Goal: Task Accomplishment & Management: Use online tool/utility

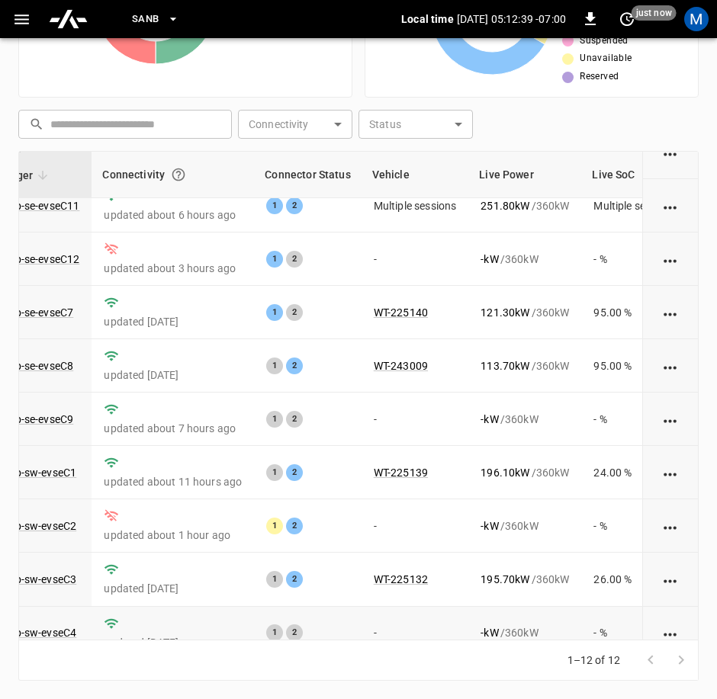
scroll to position [0, 145]
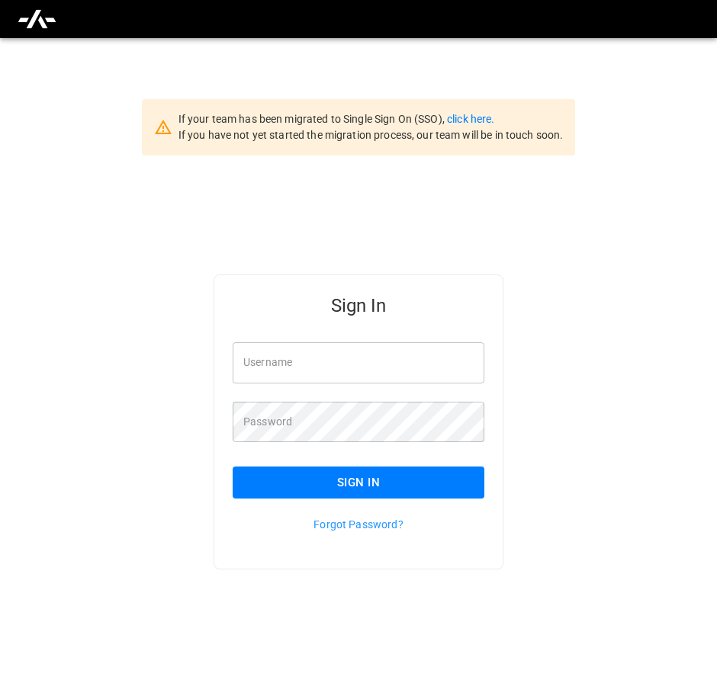
type input "**********"
click at [289, 477] on button "Sign In" at bounding box center [359, 483] width 252 height 32
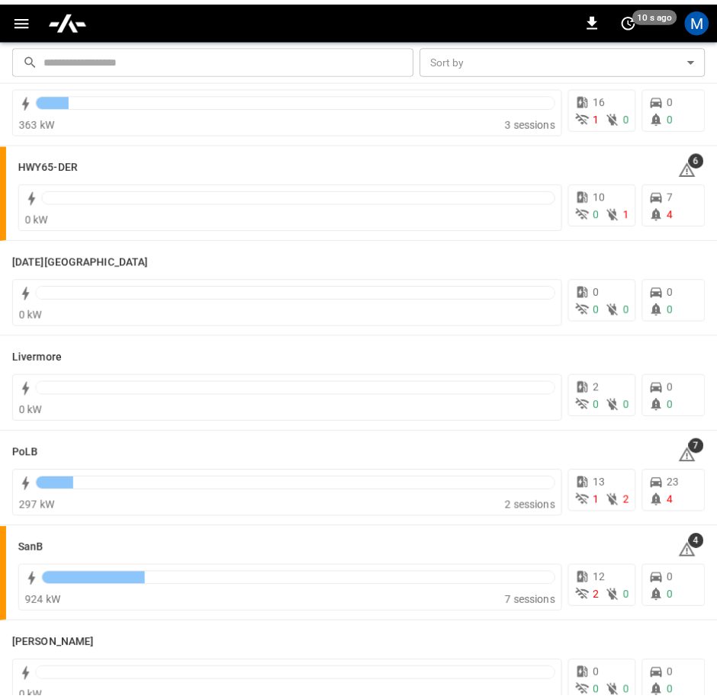
scroll to position [153, 0]
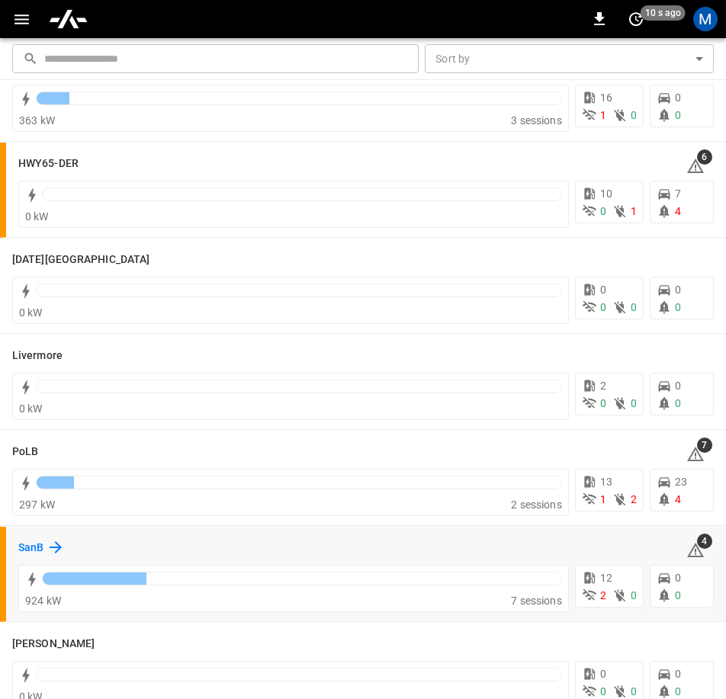
click at [37, 551] on h6 "SanB" at bounding box center [30, 548] width 25 height 17
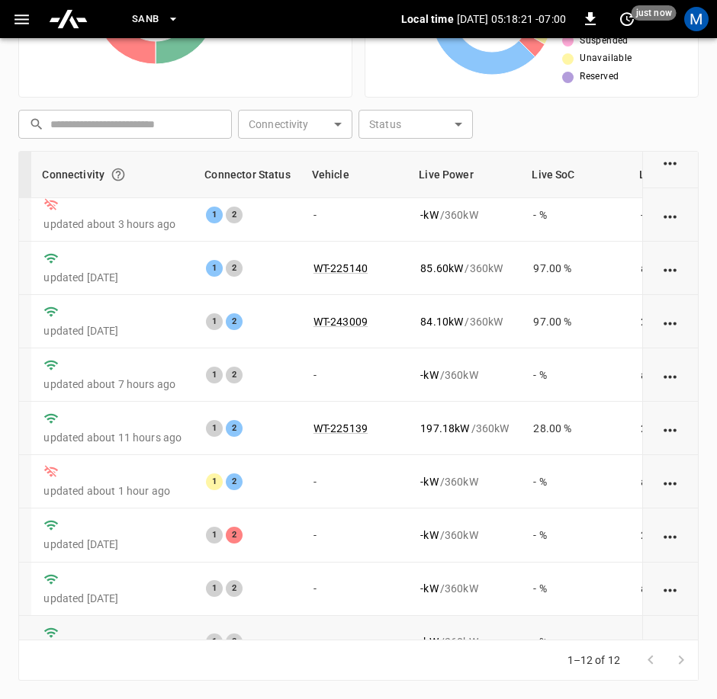
scroll to position [217, 205]
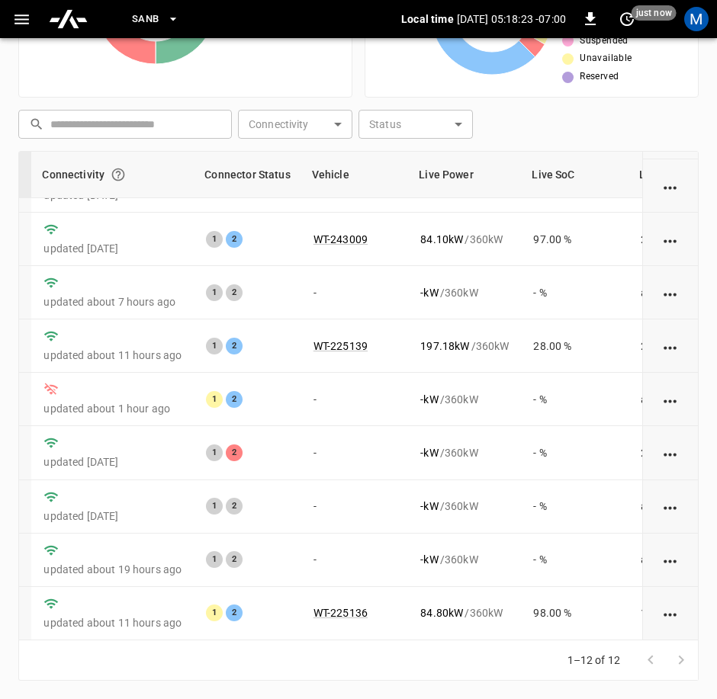
drag, startPoint x: 477, startPoint y: 641, endPoint x: 407, endPoint y: 658, distance: 72.2
click at [407, 658] on div "1–12 of 12" at bounding box center [358, 661] width 680 height 40
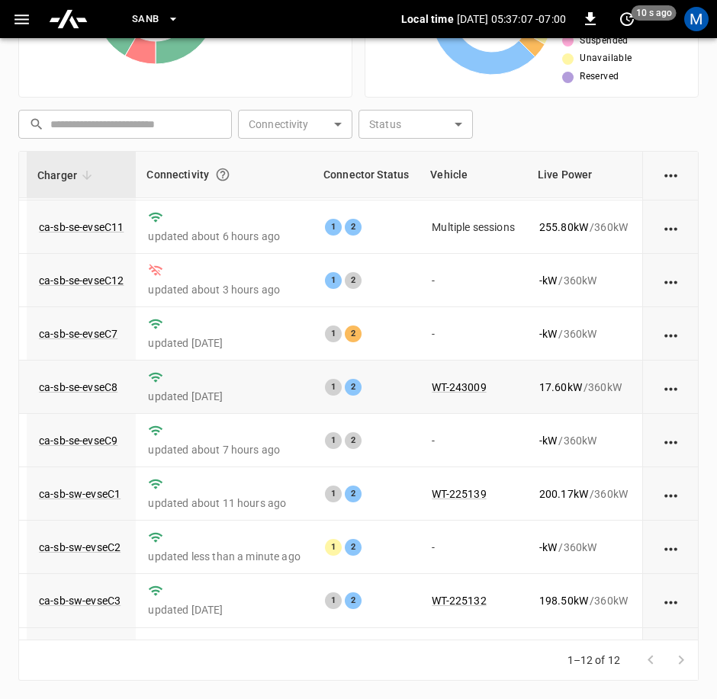
scroll to position [0, 101]
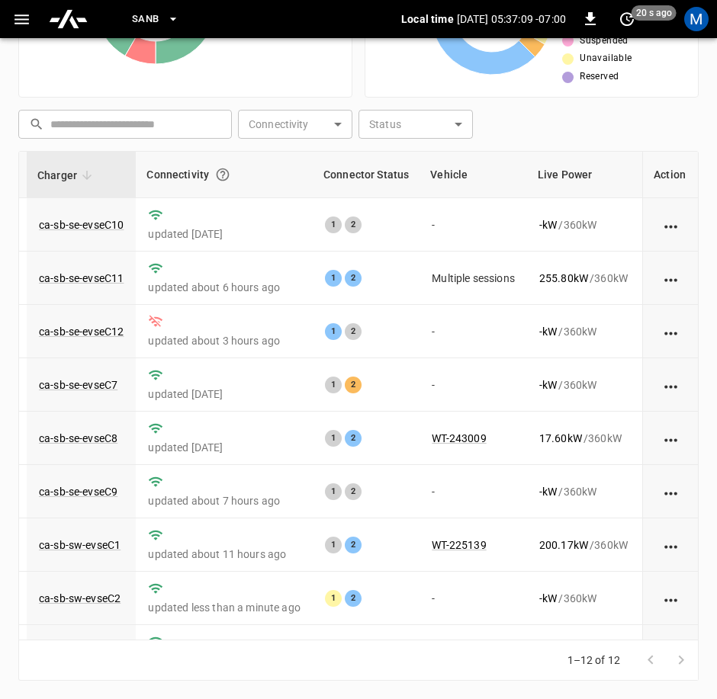
click at [451, 657] on div "1–12 of 12" at bounding box center [358, 661] width 680 height 40
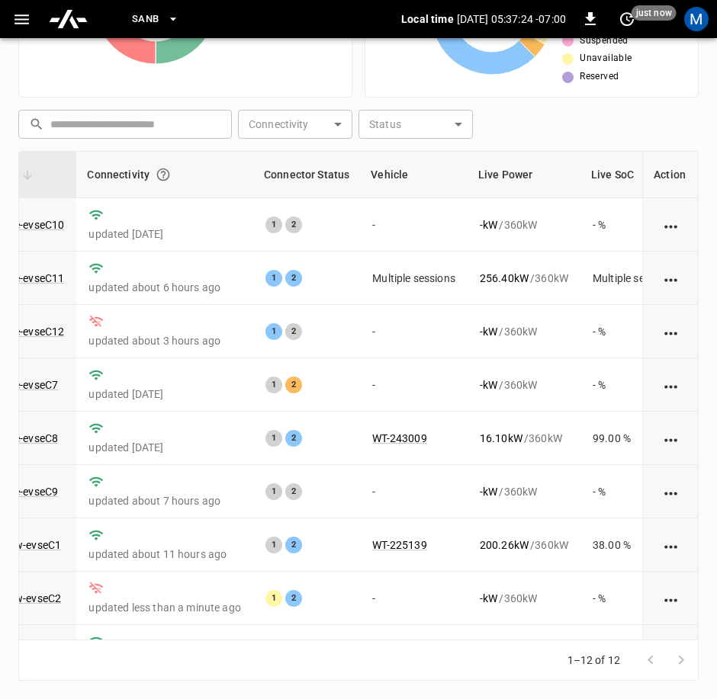
scroll to position [0, 159]
click at [25, 281] on link "ca-sb-se-evseC11" at bounding box center [23, 278] width 91 height 18
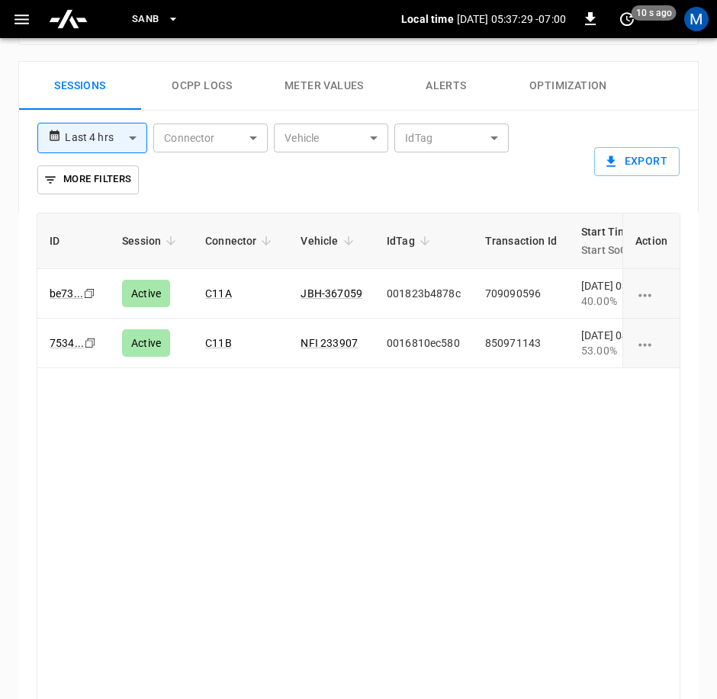
scroll to position [940, 0]
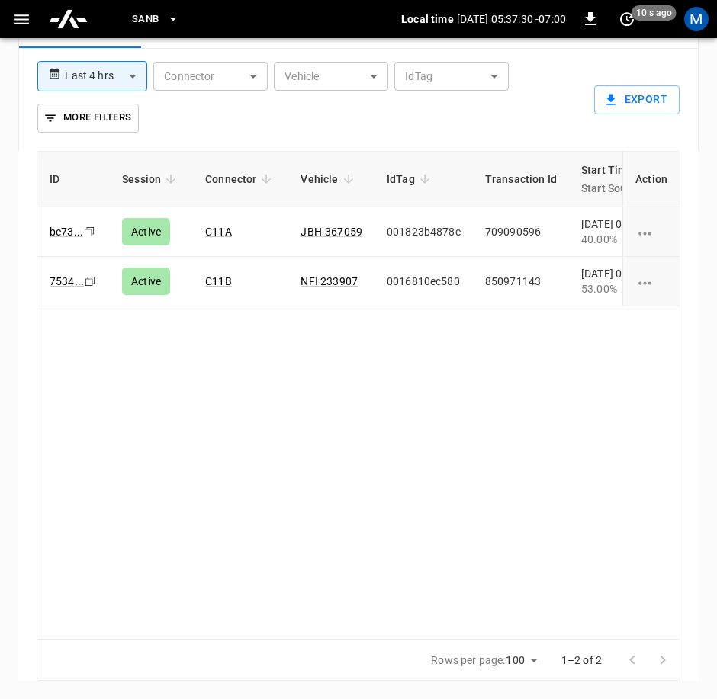
drag, startPoint x: 315, startPoint y: 628, endPoint x: 353, endPoint y: 622, distance: 38.6
click at [353, 622] on div "ID Session Connector Vehicle IdTag Transaction Id Start Time Start SoC End Time…" at bounding box center [359, 396] width 644 height 490
drag, startPoint x: 342, startPoint y: 630, endPoint x: 407, endPoint y: 635, distance: 65.0
click at [407, 635] on div "ID Session Connector Vehicle IdTag Transaction Id Start Time Start SoC End Time…" at bounding box center [359, 396] width 644 height 490
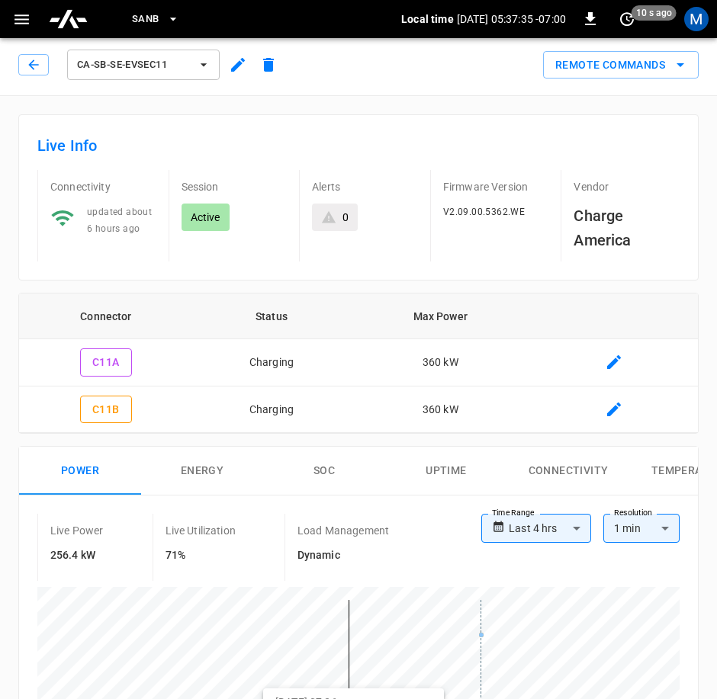
scroll to position [0, 0]
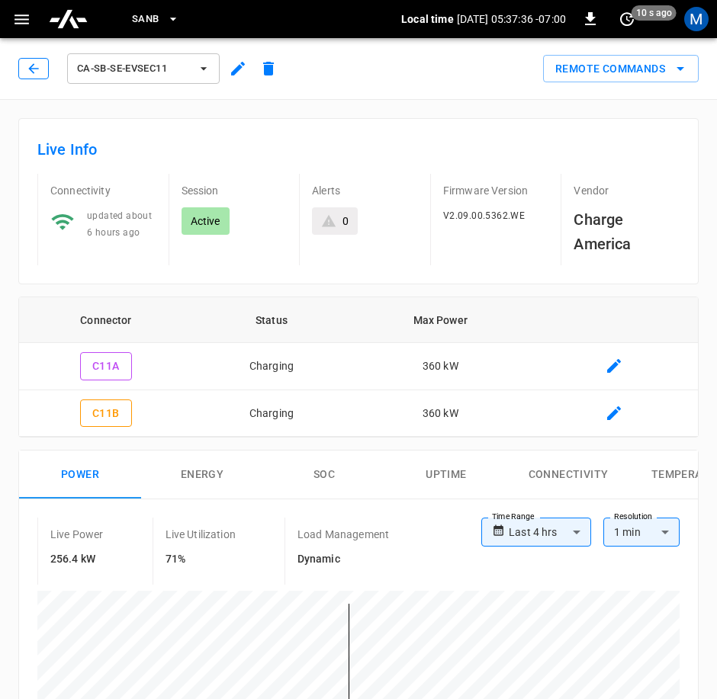
click at [34, 59] on button "button" at bounding box center [33, 68] width 31 height 21
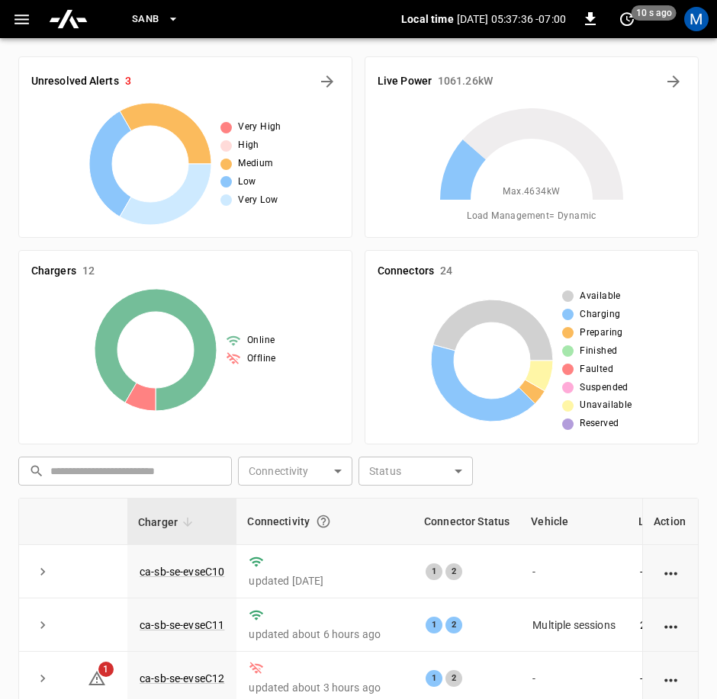
scroll to position [347, 0]
